Goal: Information Seeking & Learning: Learn about a topic

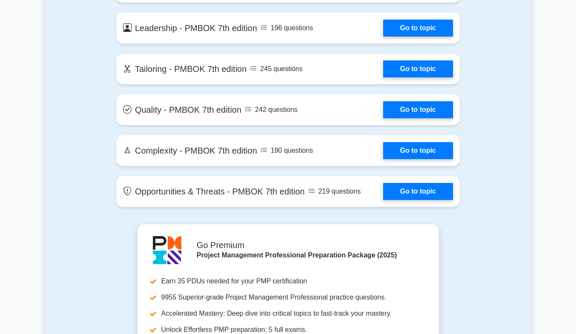
scroll to position [1932, 0]
click at [408, 194] on link "Go to topic" at bounding box center [418, 191] width 70 height 17
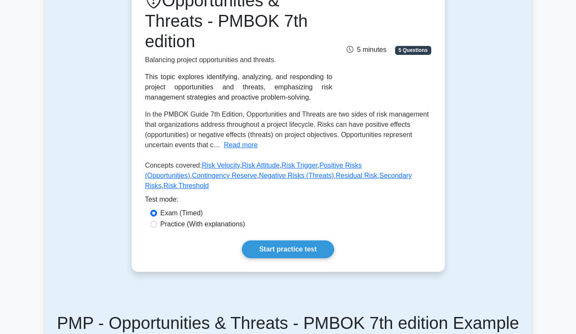
scroll to position [132, 0]
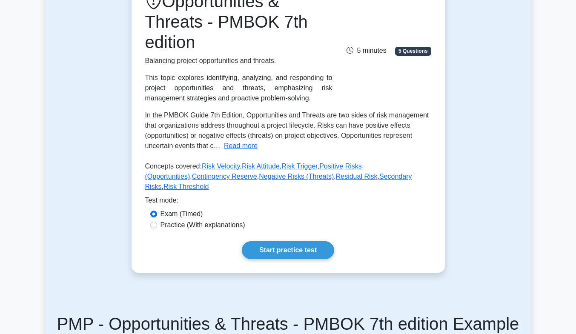
click at [236, 220] on label "Practice (With explanations)" at bounding box center [203, 225] width 85 height 10
click at [157, 222] on input "Practice (With explanations)" at bounding box center [153, 225] width 7 height 7
radio input "true"
click at [304, 241] on link "Start practice test" at bounding box center [288, 250] width 92 height 18
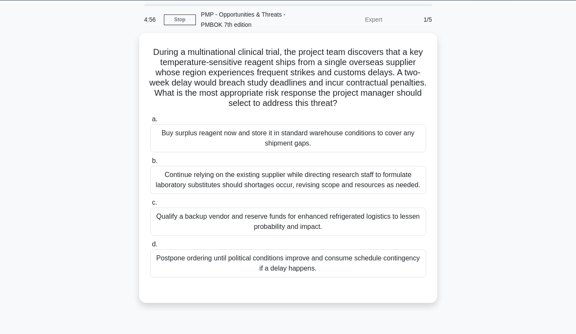
scroll to position [26, 0]
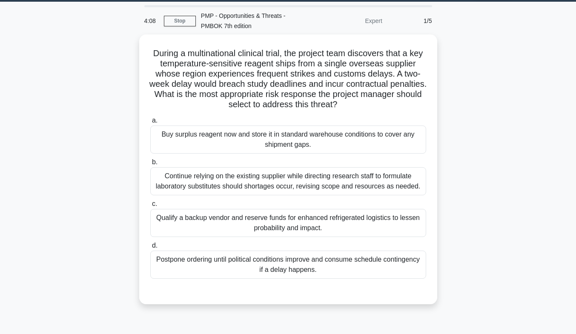
click at [301, 229] on div "Qualify a backup vendor and reserve funds for enhanced refrigerated logistics t…" at bounding box center [288, 223] width 276 height 28
click at [150, 207] on input "c. Qualify a backup vendor and reserve funds for enhanced refrigerated logistic…" at bounding box center [150, 204] width 0 height 6
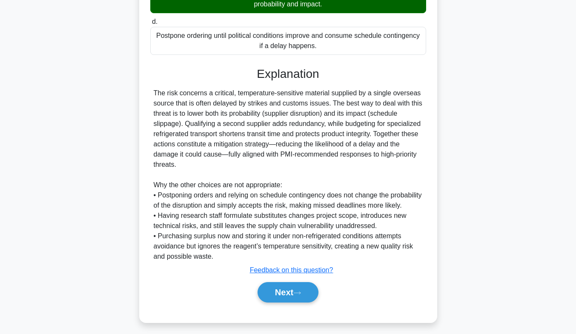
scroll to position [259, 0]
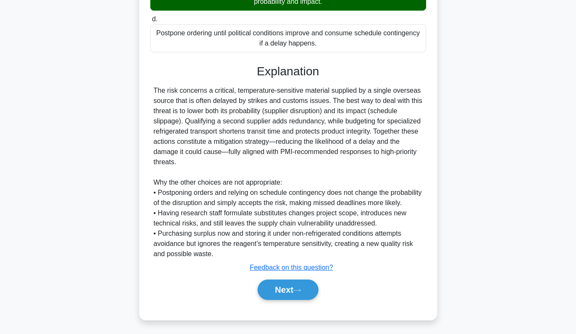
click at [291, 294] on button "Next" at bounding box center [288, 290] width 61 height 20
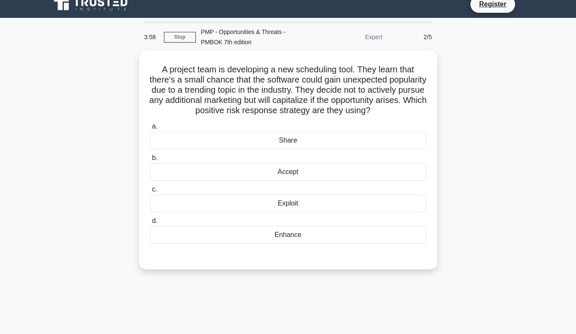
scroll to position [9, 0]
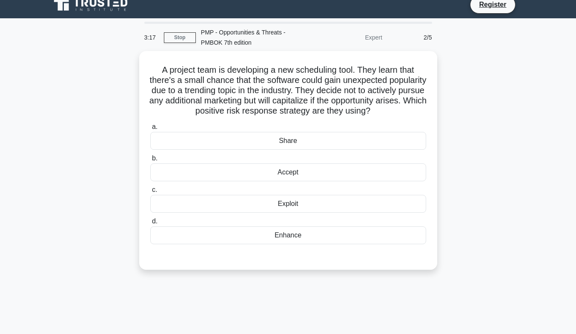
click at [312, 181] on div "Accept" at bounding box center [288, 172] width 276 height 18
click at [150, 161] on input "b. Accept" at bounding box center [150, 159] width 0 height 6
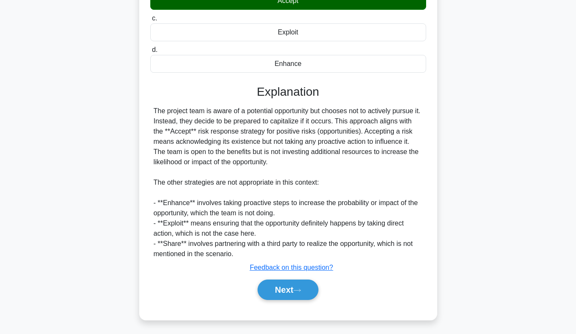
scroll to position [191, 0]
click at [291, 288] on button "Next" at bounding box center [288, 290] width 61 height 20
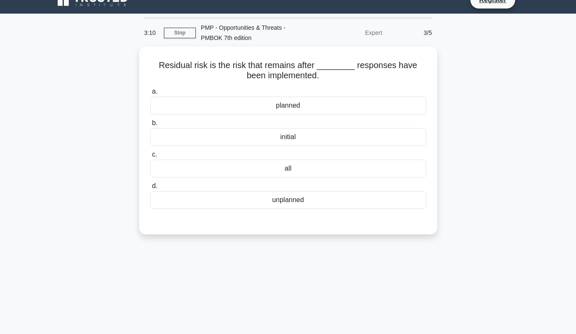
scroll to position [0, 0]
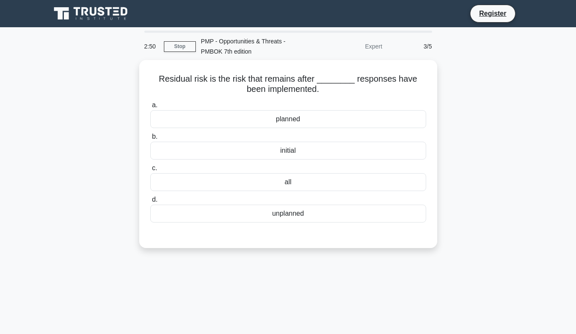
click at [308, 122] on div "planned" at bounding box center [288, 119] width 276 height 18
click at [150, 108] on input "a. planned" at bounding box center [150, 106] width 0 height 6
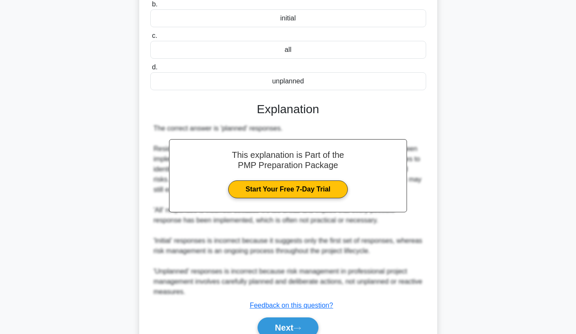
scroll to position [171, 0]
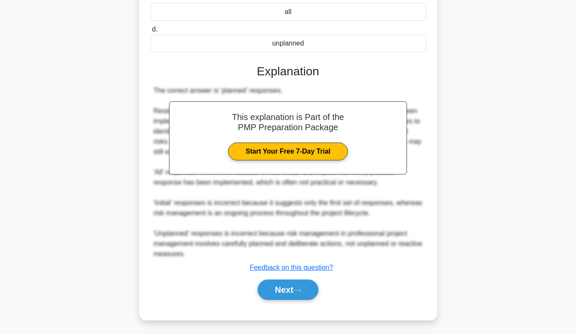
click at [291, 289] on button "Next" at bounding box center [288, 290] width 61 height 20
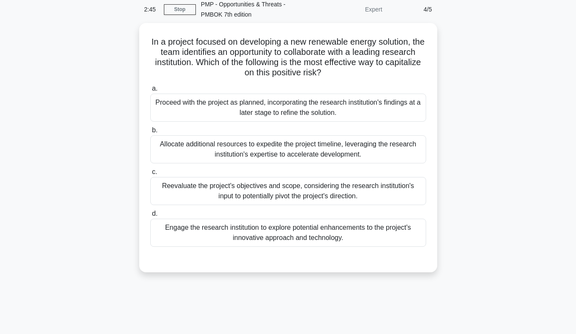
scroll to position [38, 0]
click at [311, 235] on div "Engage the research institution to explore potential enhancements to the projec…" at bounding box center [288, 232] width 276 height 28
click at [150, 216] on input "d. Engage the research institution to explore potential enhancements to the pro…" at bounding box center [150, 213] width 0 height 6
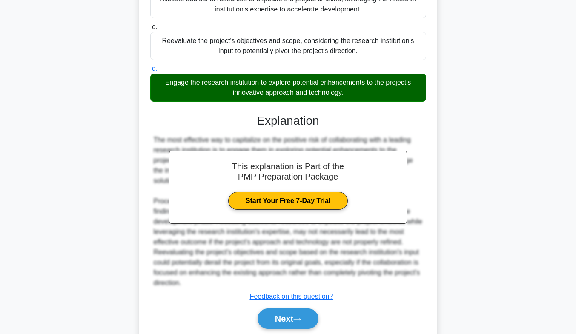
scroll to position [212, 0]
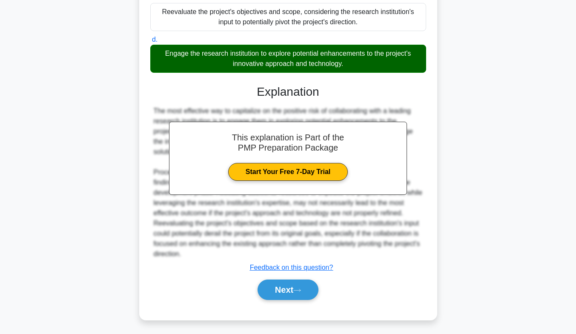
click at [295, 292] on button "Next" at bounding box center [288, 290] width 61 height 20
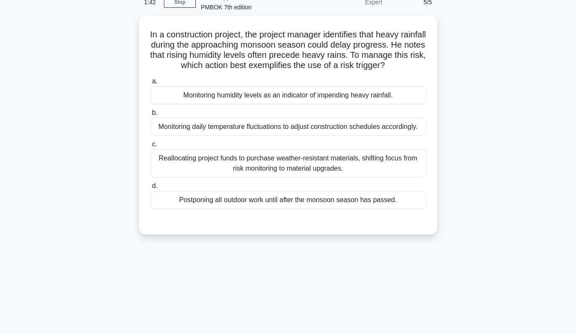
scroll to position [20, 0]
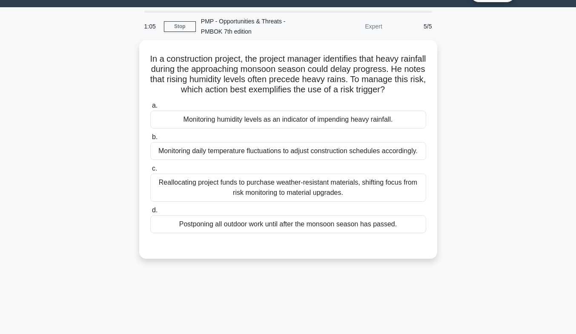
click at [351, 129] on div "Monitoring humidity levels as an indicator of impending heavy rainfall." at bounding box center [288, 120] width 276 height 18
click at [150, 109] on input "a. Monitoring humidity levels as an indicator of impending heavy rainfall." at bounding box center [150, 106] width 0 height 6
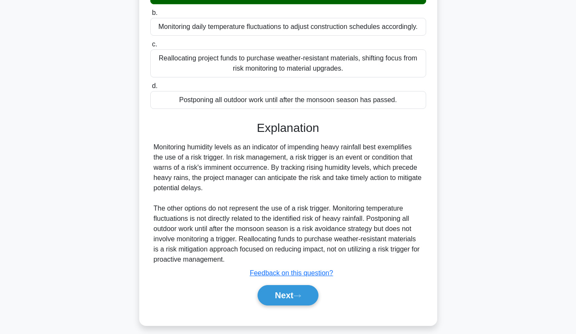
scroll to position [161, 0]
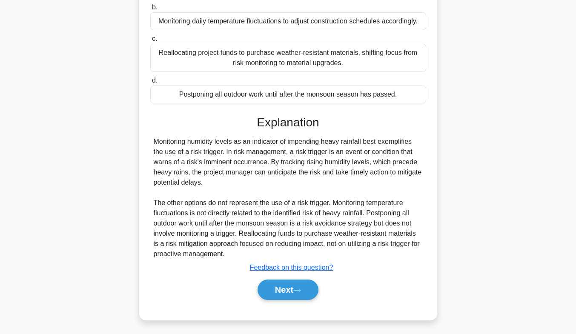
click at [296, 289] on button "Next" at bounding box center [288, 290] width 61 height 20
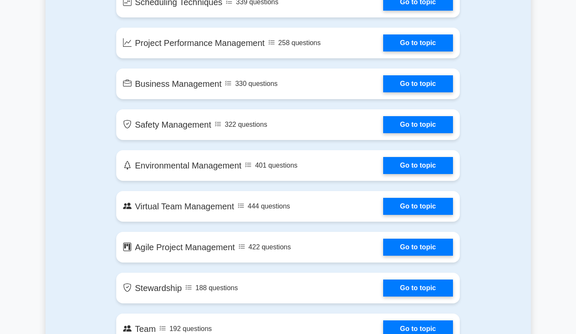
click at [383, 174] on link "Go to topic" at bounding box center [418, 165] width 70 height 17
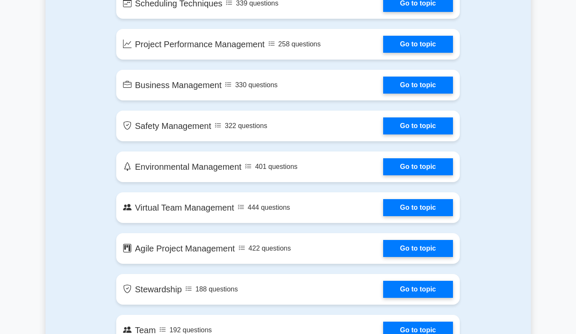
scroll to position [1416, 0]
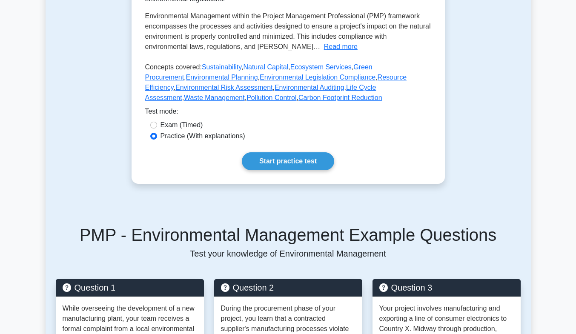
scroll to position [221, 0]
